Goal: Download file/media

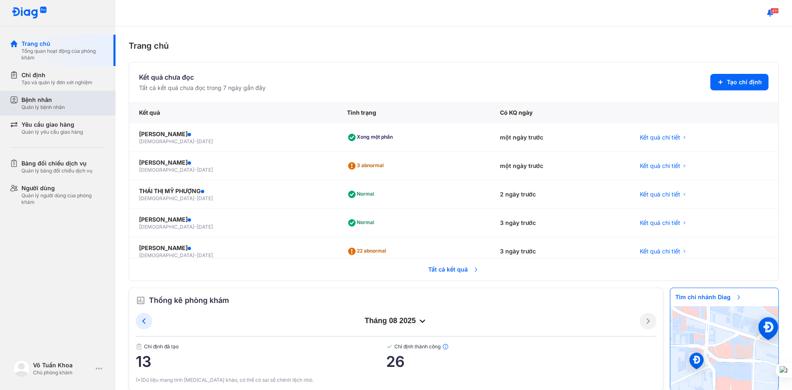
click at [62, 101] on div "Bệnh nhân" at bounding box center [42, 100] width 43 height 8
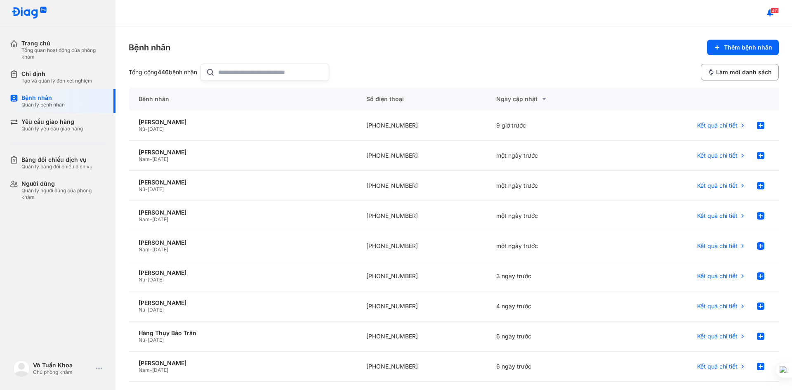
click at [249, 73] on input "text" at bounding box center [271, 72] width 106 height 16
click at [172, 121] on div "[PERSON_NAME]" at bounding box center [243, 121] width 208 height 7
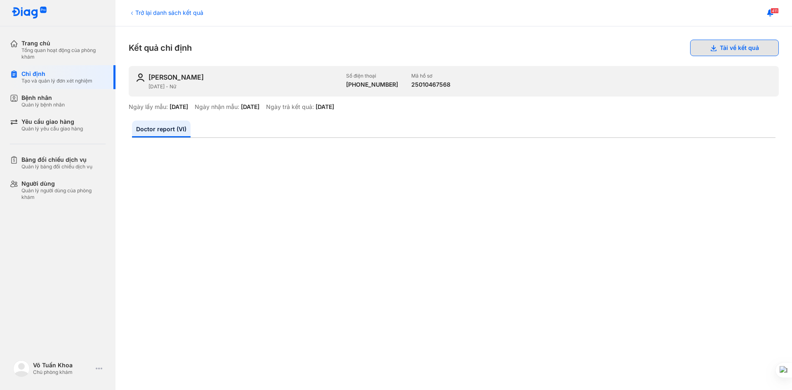
click at [710, 47] on use at bounding box center [713, 48] width 6 height 6
